Goal: Browse casually

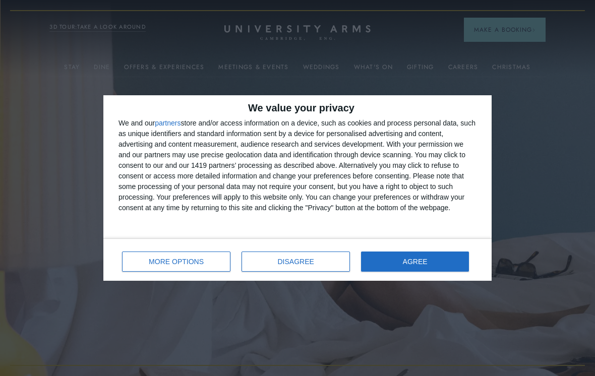
click at [423, 259] on span "AGREE" at bounding box center [415, 261] width 25 height 7
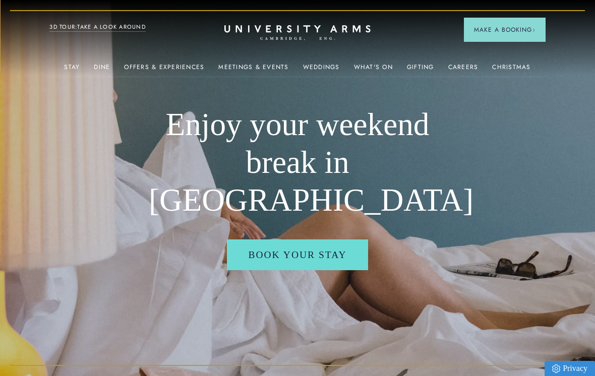
click at [175, 64] on link "Offers & Experiences" at bounding box center [164, 70] width 80 height 13
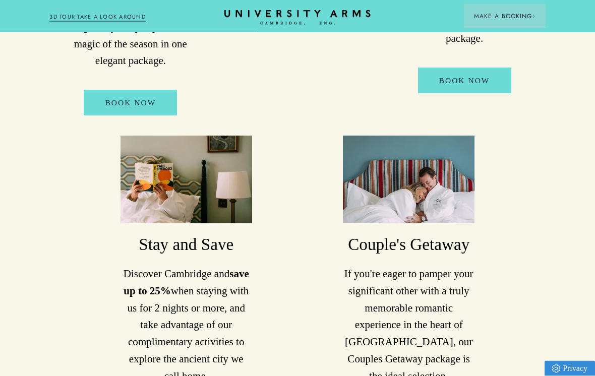
scroll to position [494, 0]
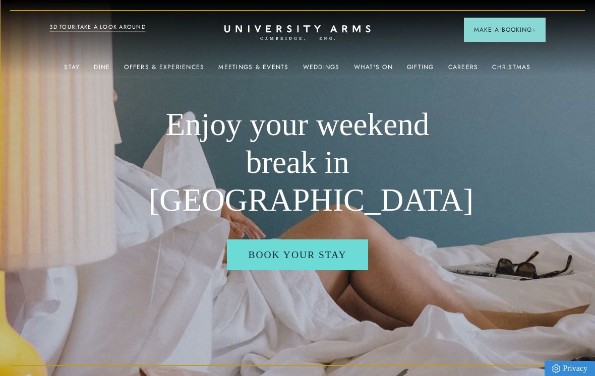
click at [469, 183] on img at bounding box center [478, 161] width 110 height 69
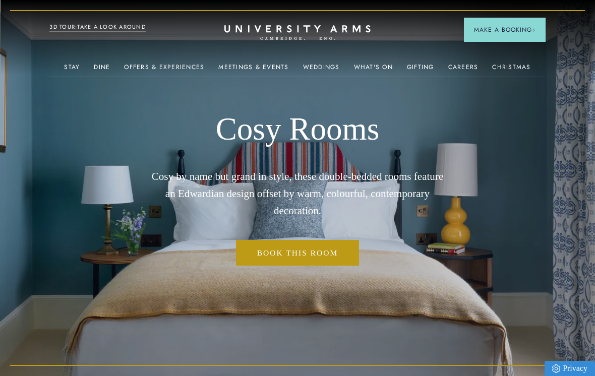
click at [112, 28] on link "3D TOUR:TAKE A LOOK AROUND" at bounding box center [97, 27] width 96 height 9
